Goal: Complete application form

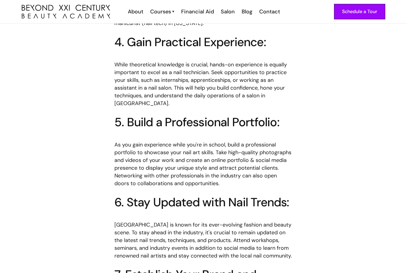
scroll to position [659, 0]
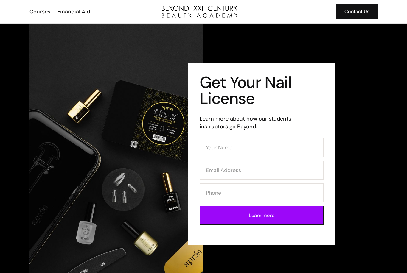
click at [329, 240] on div "Get Your Nail License Learn more about how our students + instructors go Beyond…" at bounding box center [261, 154] width 147 height 182
type input "Sabrina Corbin"
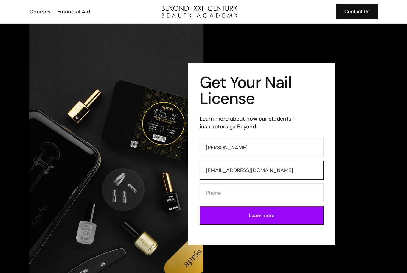
type input "sabrinacorbin@gmail.com"
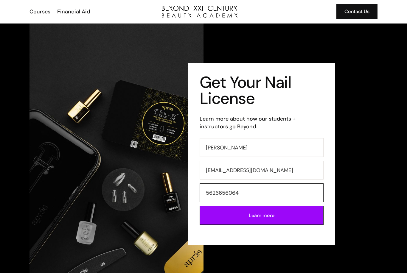
type input "5626656064"
click at [316, 214] on input "Learn more" at bounding box center [262, 215] width 124 height 19
type input "Please wait..."
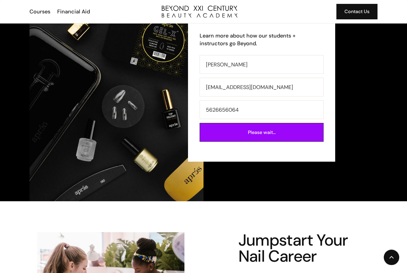
scroll to position [83, 0]
click at [283, 111] on input "5626656064" at bounding box center [262, 109] width 124 height 19
type input "5"
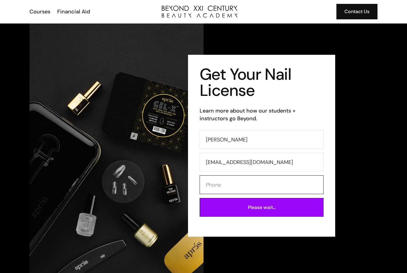
scroll to position [0, 0]
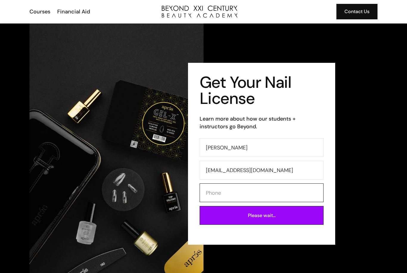
click at [46, 44] on img at bounding box center [116, 154] width 174 height 261
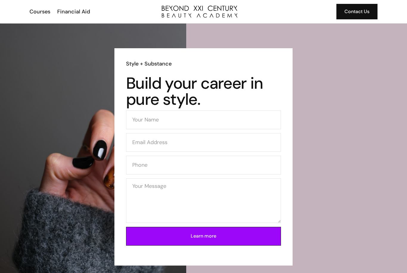
scroll to position [1076, 0]
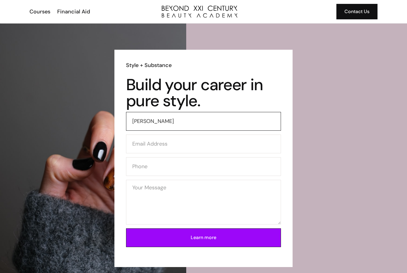
type input "Sabrina Corbin"
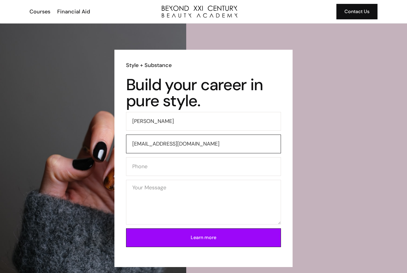
click at [154, 145] on input "sabrinacarbin@gmail.com" at bounding box center [203, 144] width 155 height 19
type input "sabrinacorbin@gmail.com"
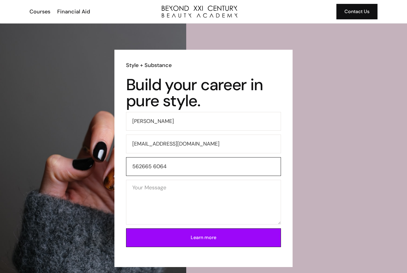
click at [153, 166] on input "562665 6064" at bounding box center [203, 166] width 155 height 19
click at [399, 210] on div "Style + Substance Build your career in pure style. Sabrina Corbin sabrinacorbin…" at bounding box center [203, 158] width 407 height 279
click at [153, 166] on input "562665 6064" at bounding box center [203, 166] width 155 height 19
type input "5626656064"
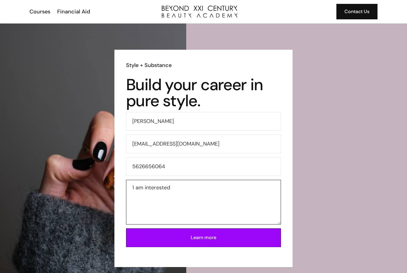
click at [163, 188] on textarea "1 am interested" at bounding box center [203, 202] width 155 height 45
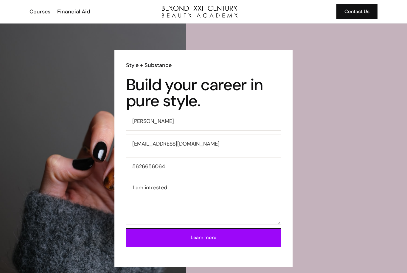
click at [274, 270] on div "Style + Substance Build your career in pure style. Sabrina Corbin sabrinacorbin…" at bounding box center [203, 158] width 407 height 279
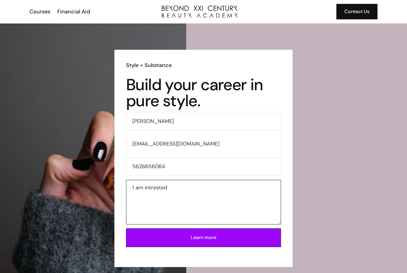
click at [157, 185] on textarea "1 am intrested" at bounding box center [203, 202] width 155 height 45
type textarea "1"
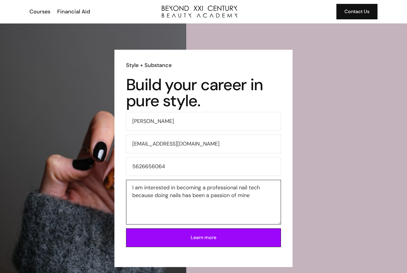
type textarea "I am interested in becoming a professional nail tech because doing nails has be…"
click at [250, 238] on input "Learn more" at bounding box center [203, 237] width 155 height 19
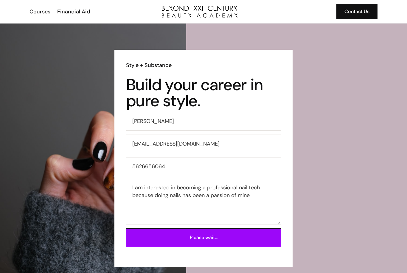
type input "Learn more"
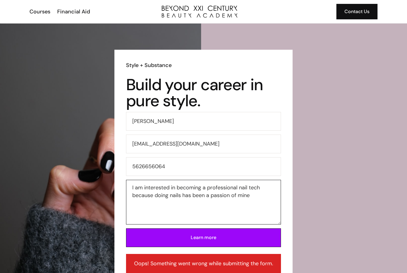
type textarea "I am interested in becoming a professional nail tech because doing nails has be…"
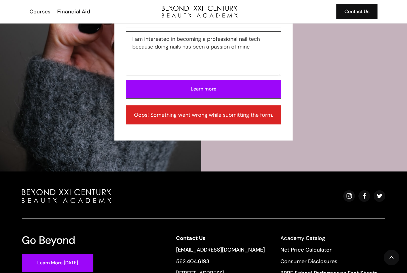
scroll to position [1242, 0]
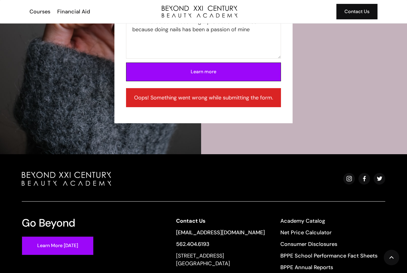
click at [249, 80] on input "Learn more" at bounding box center [203, 72] width 155 height 19
type input "Learn more"
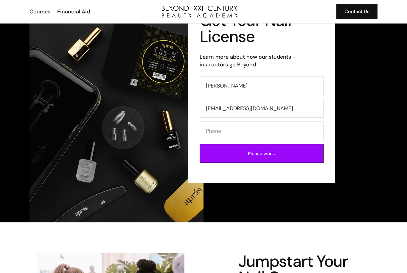
scroll to position [56, 0]
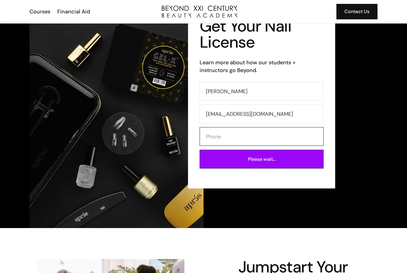
type input "."
type input "56266"
type input "Learn more"
type input "5626656064"
click at [296, 164] on input "Learn more" at bounding box center [262, 159] width 124 height 19
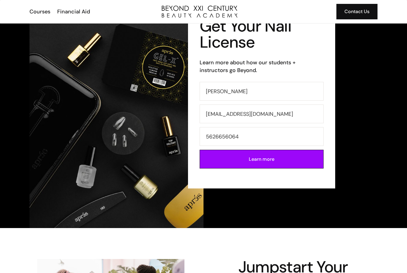
type input "Please wait..."
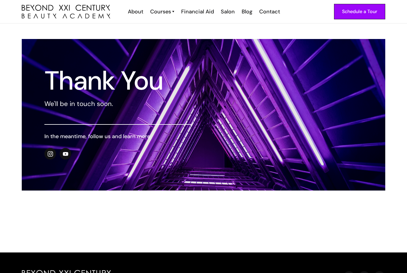
click at [368, 18] on link "Schedule a Tour" at bounding box center [359, 11] width 51 height 15
click at [173, 13] on img at bounding box center [173, 12] width 2 height 8
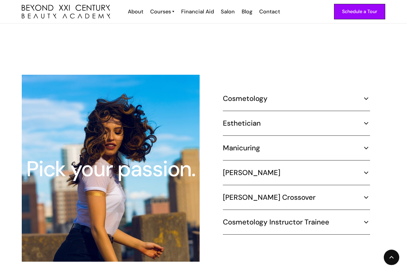
click at [281, 144] on div "Manicuring" at bounding box center [296, 148] width 147 height 9
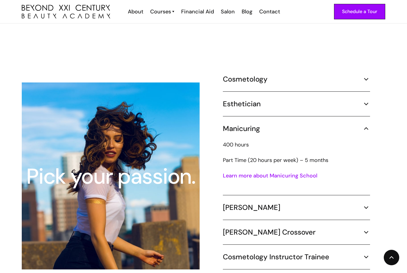
click at [306, 172] on link "Learn more about Manicuring School" at bounding box center [270, 175] width 94 height 7
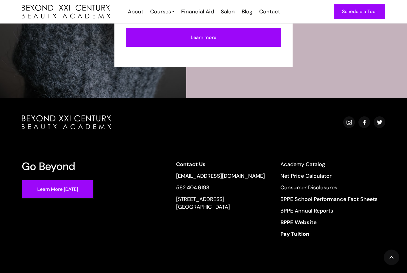
scroll to position [1147, 0]
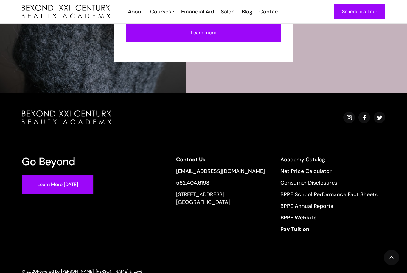
click at [316, 172] on link "Net Price Calculator" at bounding box center [328, 171] width 97 height 8
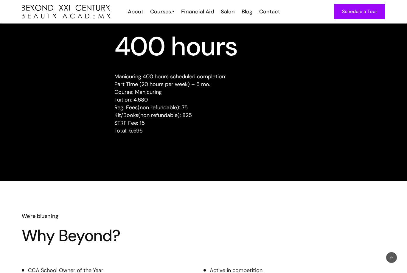
scroll to position [547, 0]
